Goal: Information Seeking & Learning: Learn about a topic

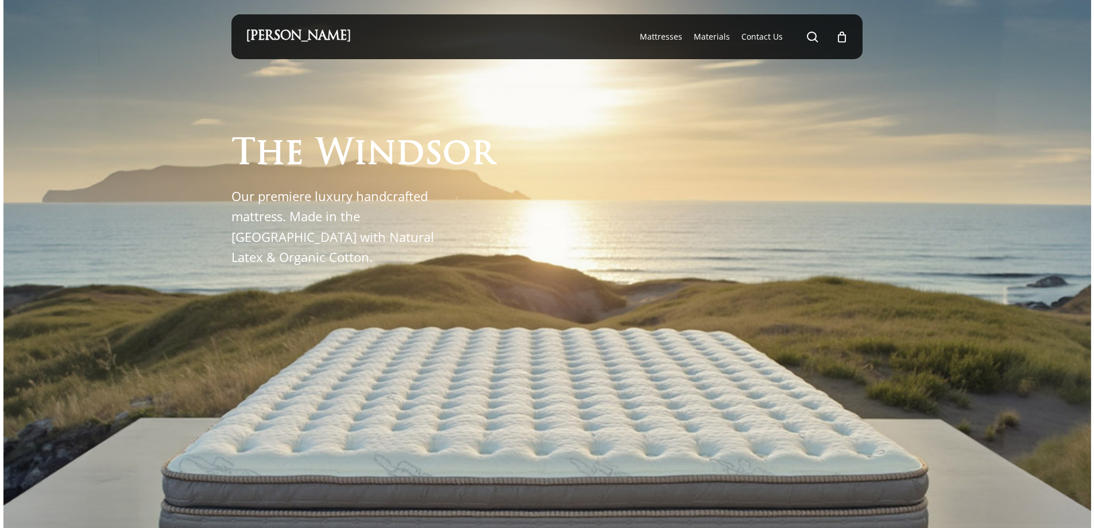
click at [719, 43] on li "Materials" at bounding box center [712, 36] width 48 height 45
click at [716, 37] on span "Materials" at bounding box center [712, 36] width 36 height 11
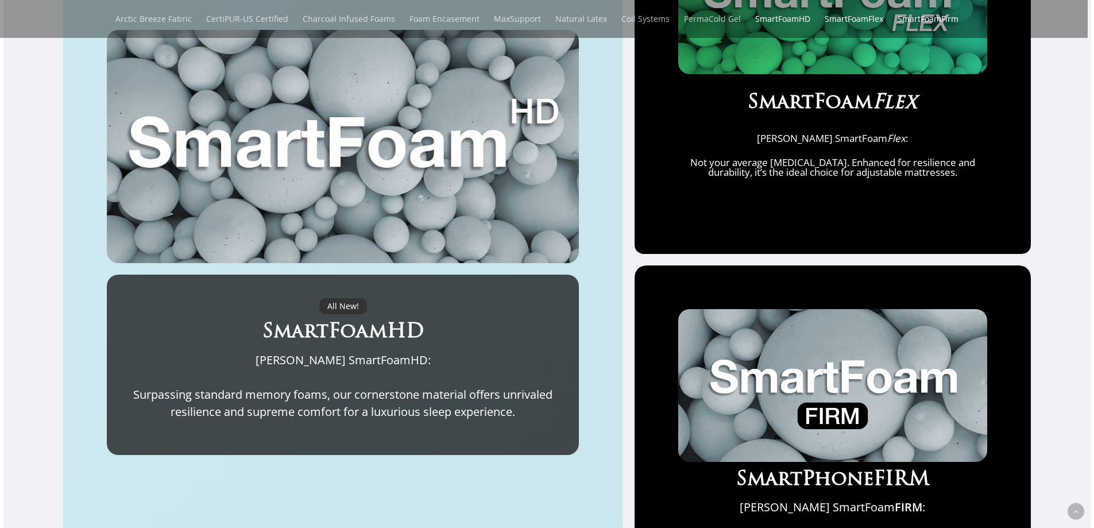
scroll to position [804, 0]
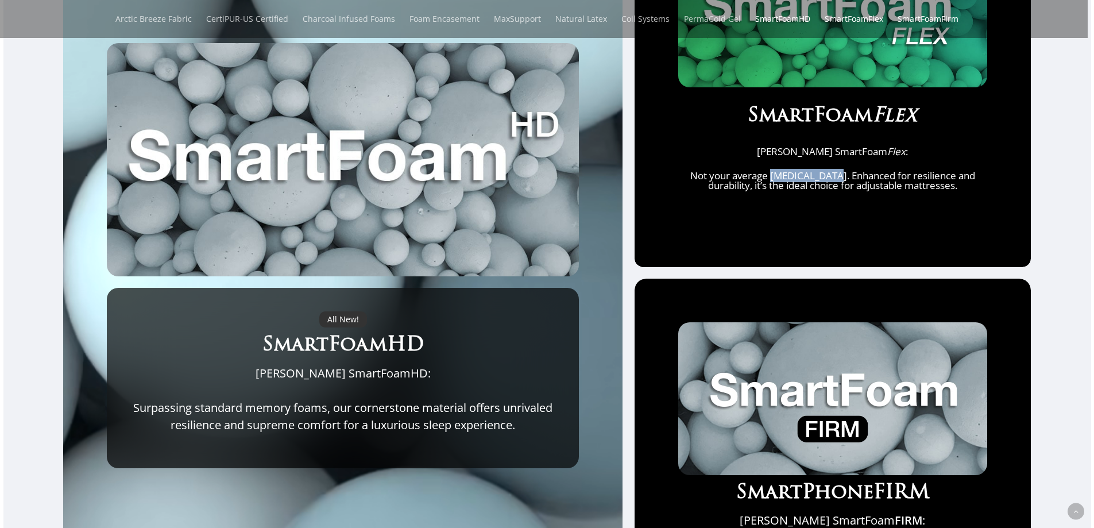
drag, startPoint x: 780, startPoint y: 180, endPoint x: 846, endPoint y: 183, distance: 66.1
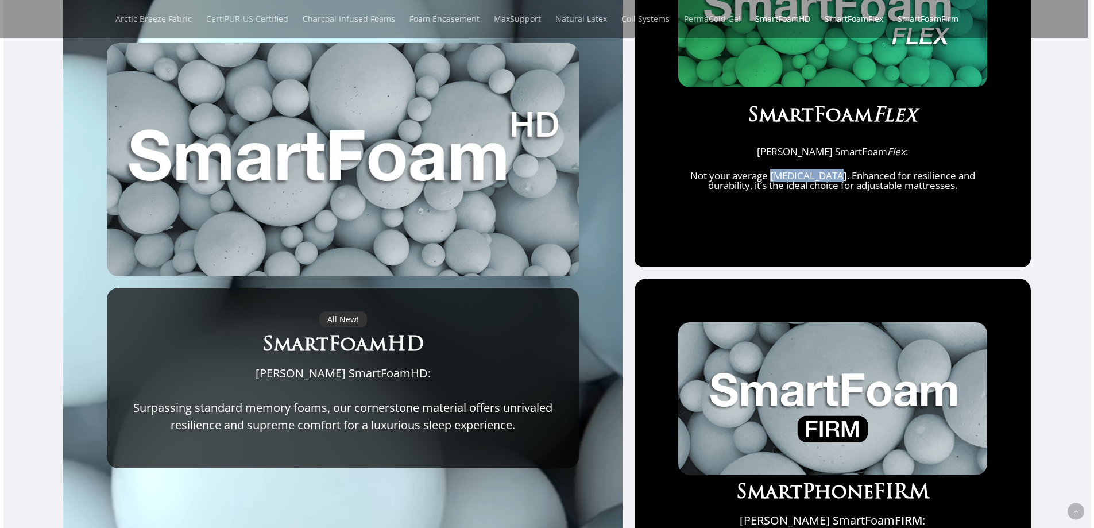
click at [846, 183] on p "Not your average memory foam. Enhanced for resilience and durability, it’s the …" at bounding box center [832, 181] width 309 height 20
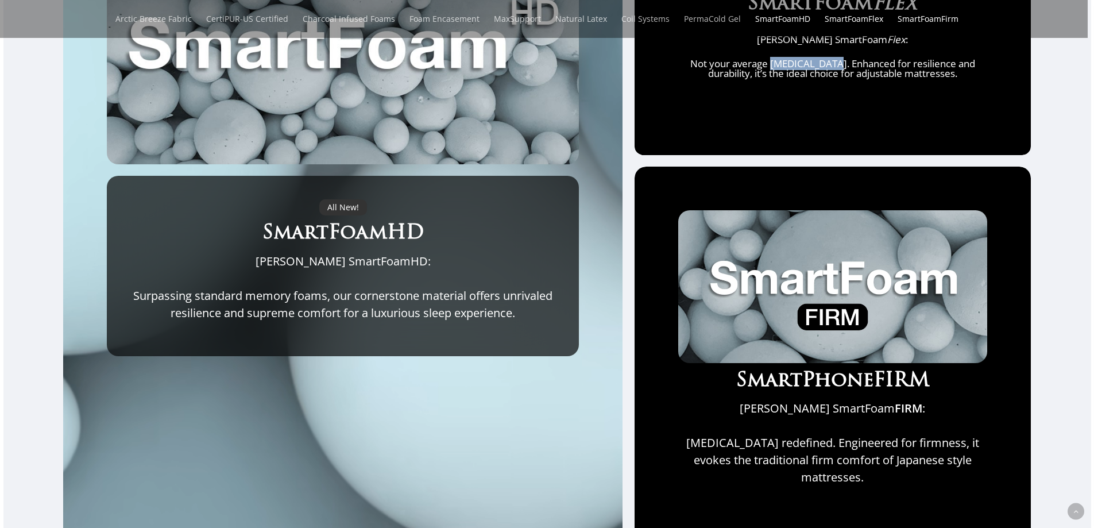
scroll to position [919, 0]
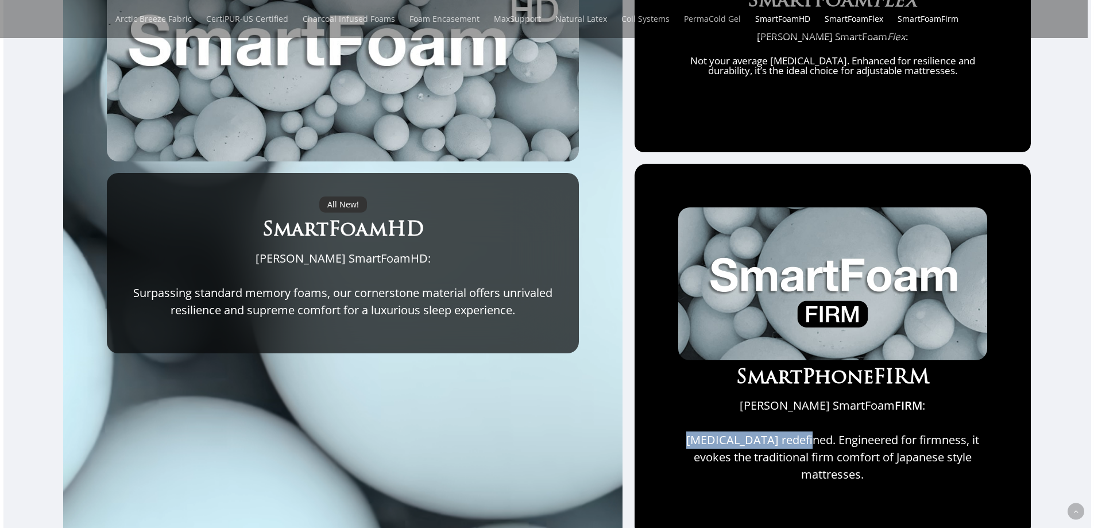
drag, startPoint x: 694, startPoint y: 450, endPoint x: 828, endPoint y: 447, distance: 134.4
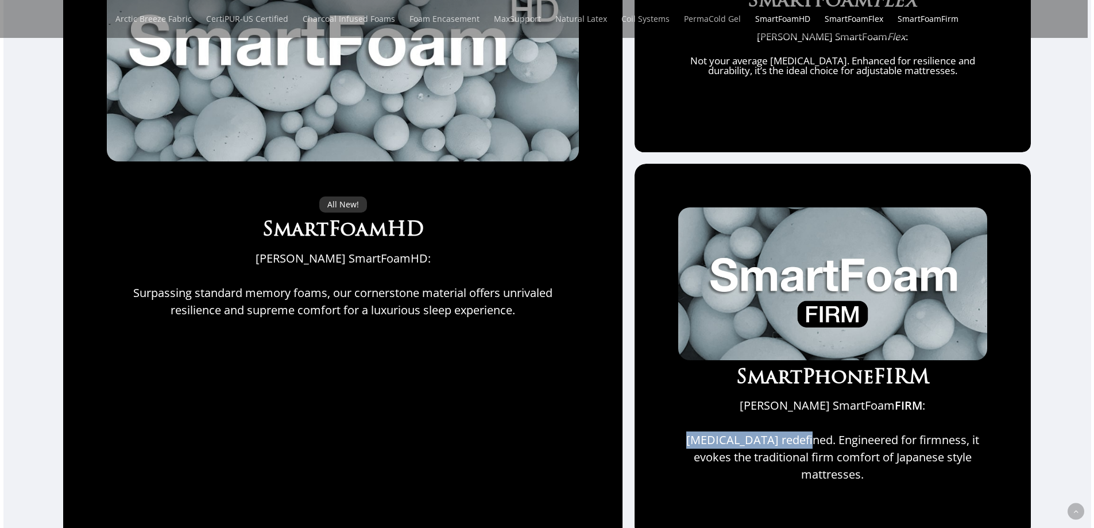
click at [826, 448] on p "Memory foam redefined. Engineered for firmness, it evokes the traditional firm …" at bounding box center [832, 457] width 309 height 52
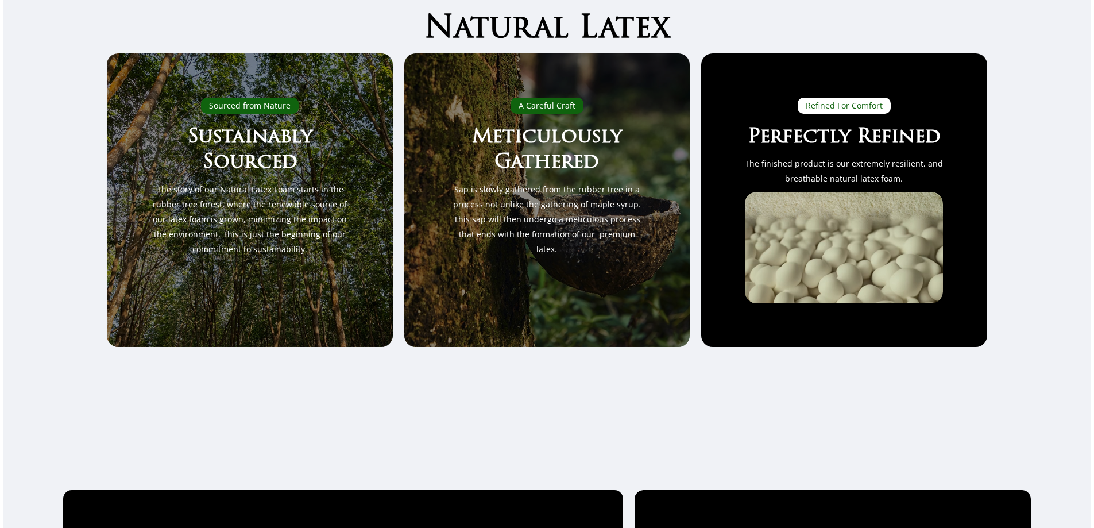
scroll to position [0, 0]
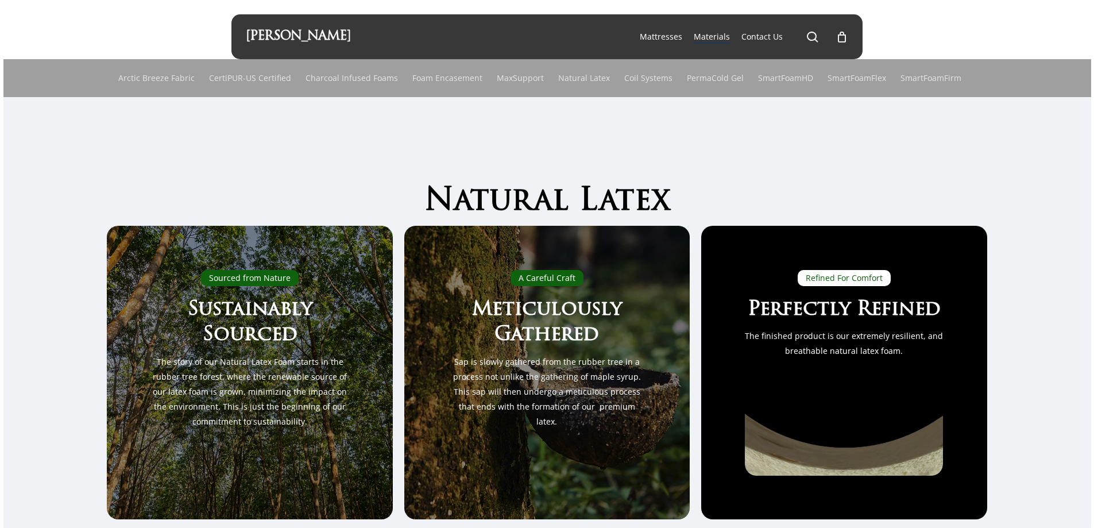
click at [287, 39] on link "[PERSON_NAME]" at bounding box center [298, 36] width 105 height 13
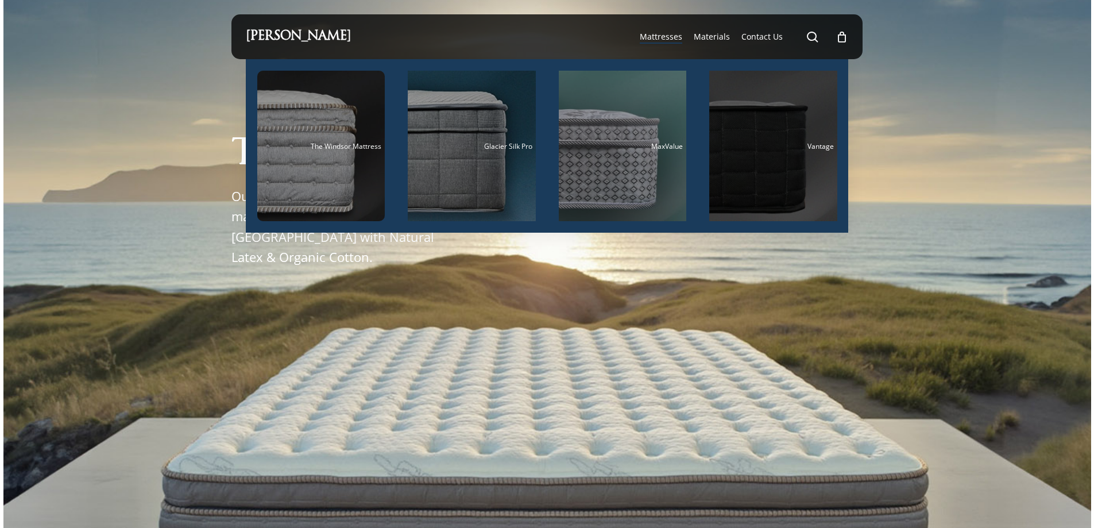
click at [755, 165] on div "Main Menu" at bounding box center [773, 146] width 128 height 150
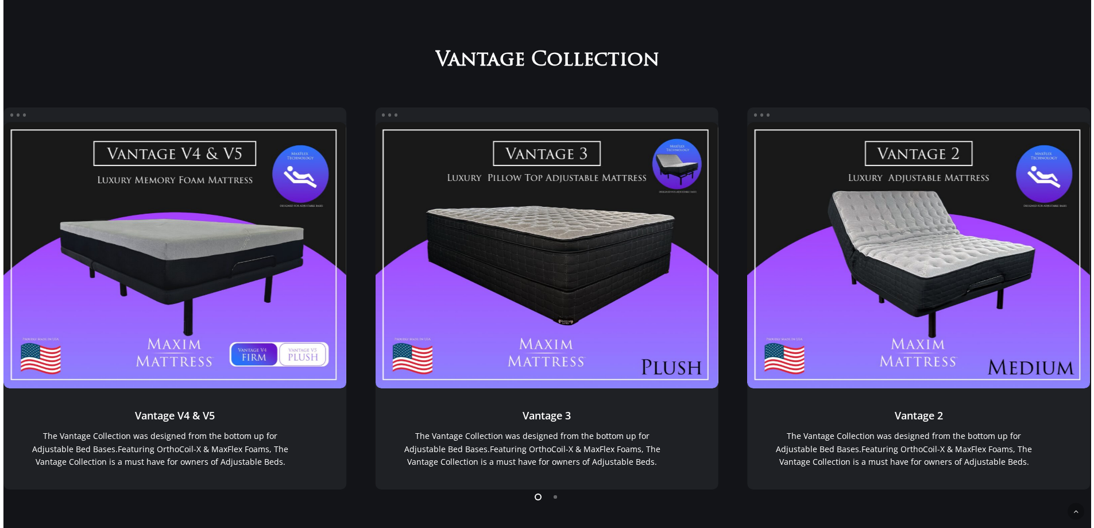
scroll to position [1024, 0]
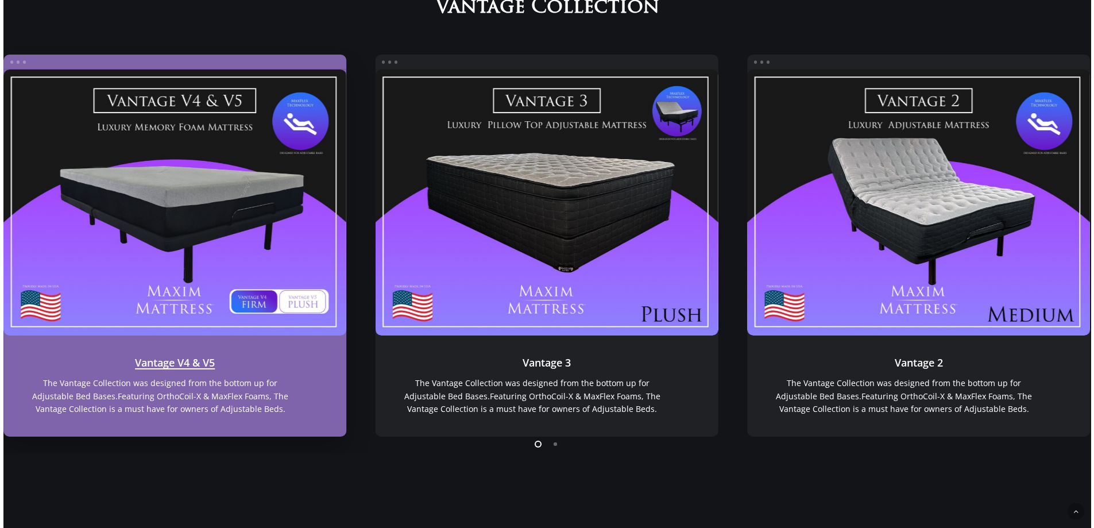
click at [222, 222] on link "Vantage V4 & V5" at bounding box center [174, 202] width 343 height 266
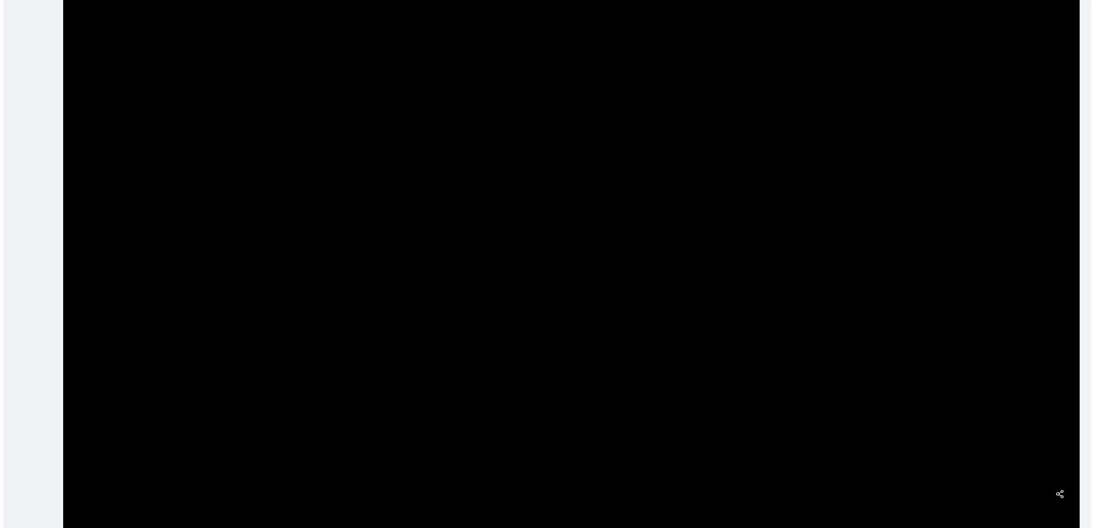
scroll to position [402, 0]
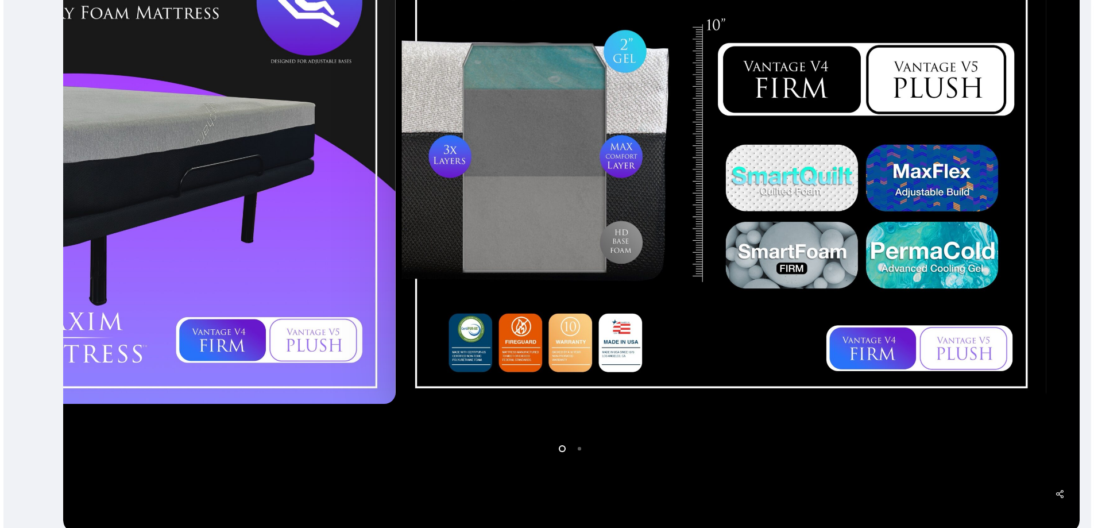
click at [253, 278] on div at bounding box center [73, 154] width 650 height 509
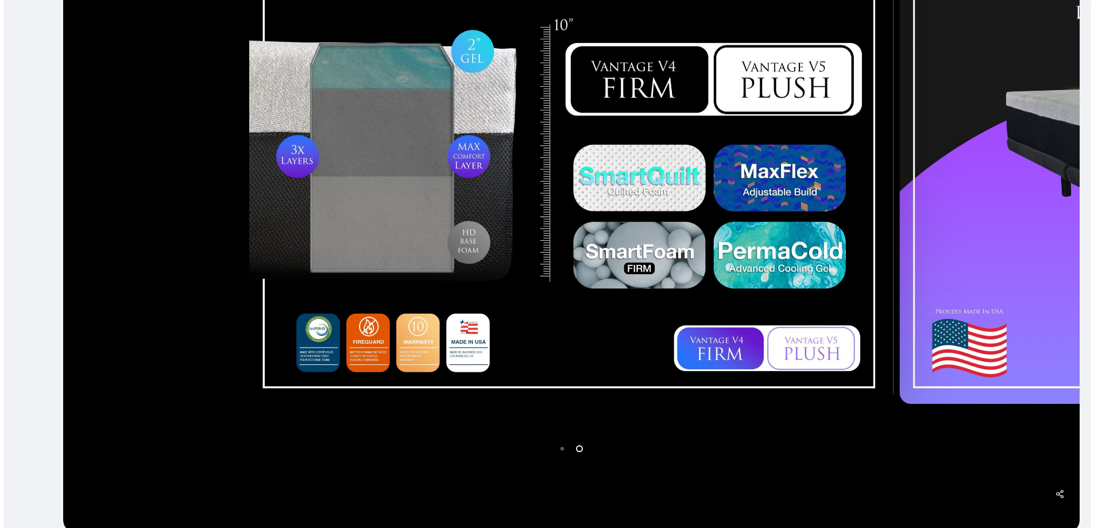
click at [659, 434] on div at bounding box center [571, 154] width 650 height 613
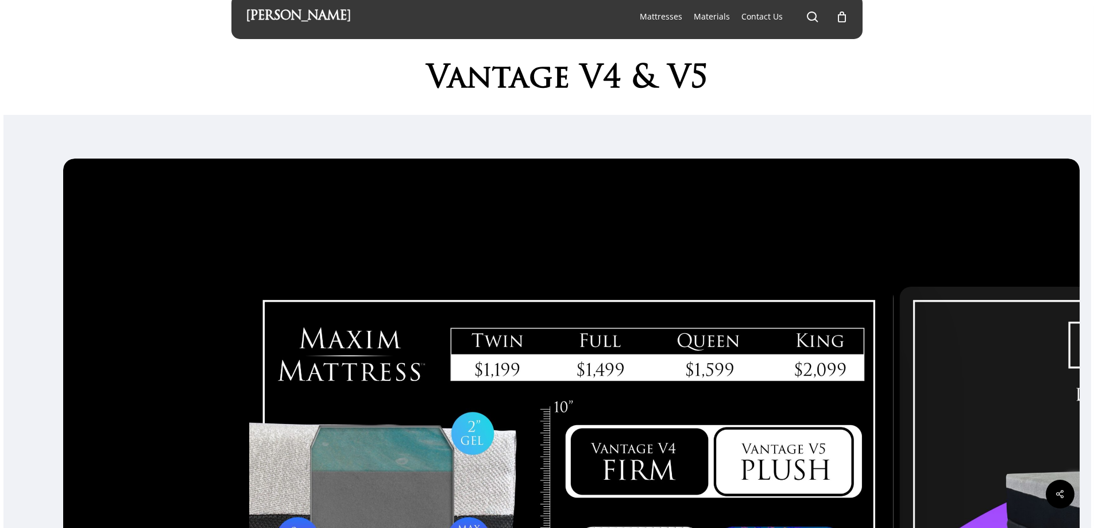
scroll to position [0, 0]
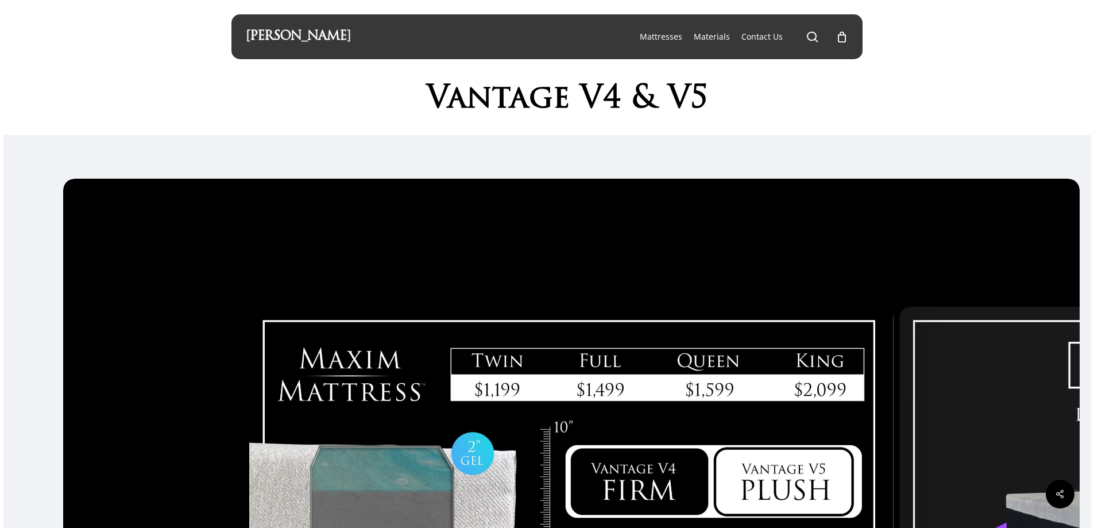
click at [314, 46] on div "[PERSON_NAME]" at bounding box center [298, 36] width 105 height 45
click at [294, 36] on link "[PERSON_NAME]" at bounding box center [298, 36] width 105 height 13
